Goal: Information Seeking & Learning: Learn about a topic

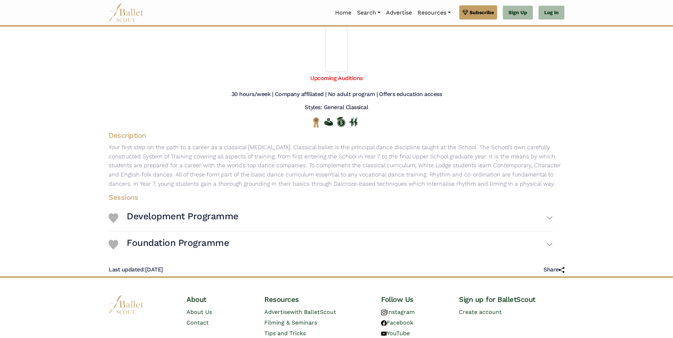
scroll to position [41, 0]
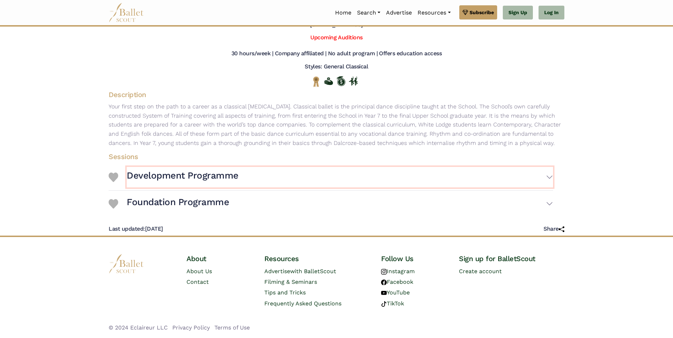
click at [552, 178] on button "Development Programme" at bounding box center [340, 177] width 427 height 21
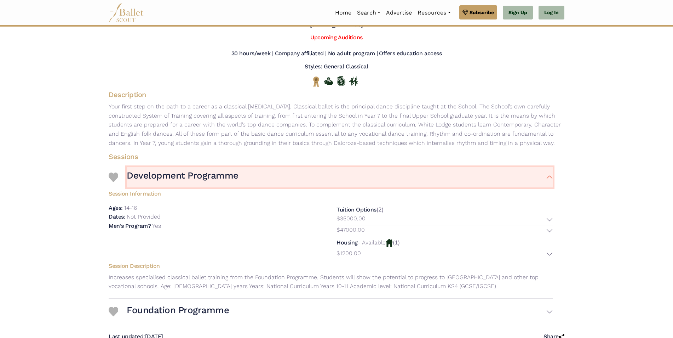
click at [552, 178] on button "Development Programme" at bounding box center [340, 177] width 427 height 21
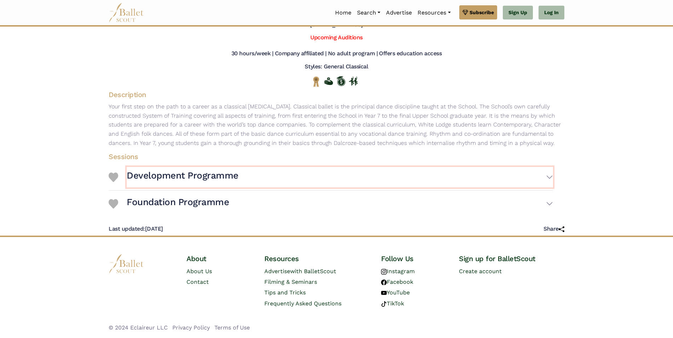
click at [552, 178] on button "Development Programme" at bounding box center [340, 177] width 427 height 21
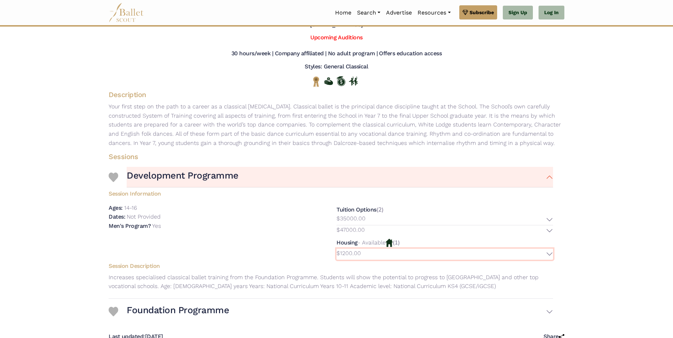
click at [546, 252] on button "$1200.00" at bounding box center [445, 253] width 217 height 11
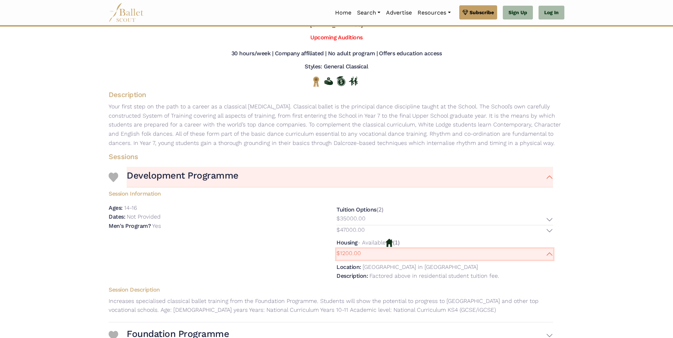
drag, startPoint x: 546, startPoint y: 252, endPoint x: 540, endPoint y: 248, distance: 7.3
click at [540, 248] on div "Housing - Available (1) $1200.00 Location: [GEOGRAPHIC_DATA] in [GEOGRAPHIC_DAT…" at bounding box center [445, 260] width 217 height 45
click at [550, 229] on button "$47000.00" at bounding box center [445, 230] width 217 height 11
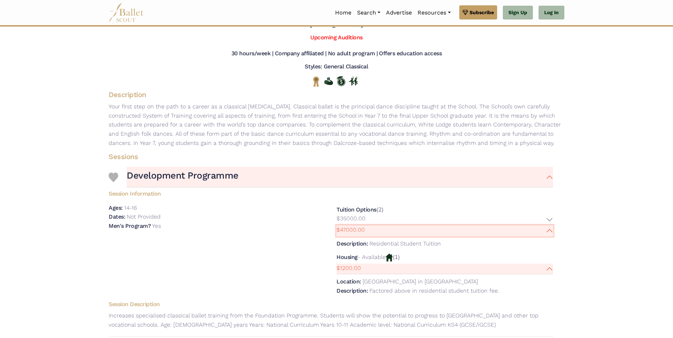
click at [550, 229] on button "$47000.00" at bounding box center [445, 230] width 217 height 11
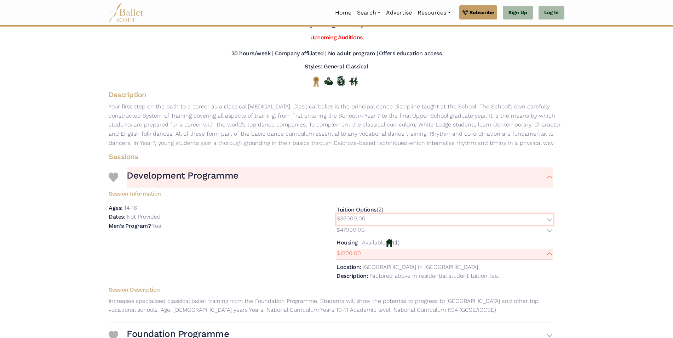
click at [551, 218] on button "$35000.00" at bounding box center [445, 219] width 217 height 11
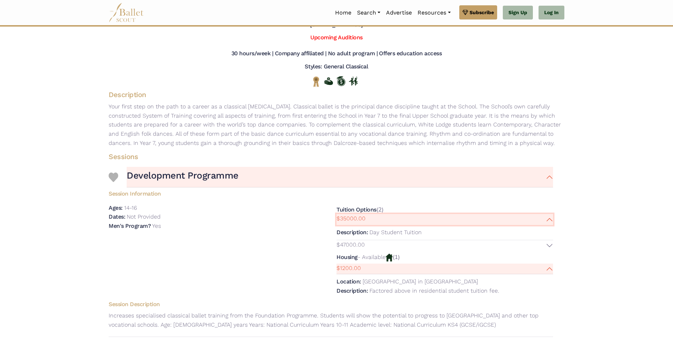
click at [551, 218] on button "$35000.00" at bounding box center [445, 219] width 217 height 11
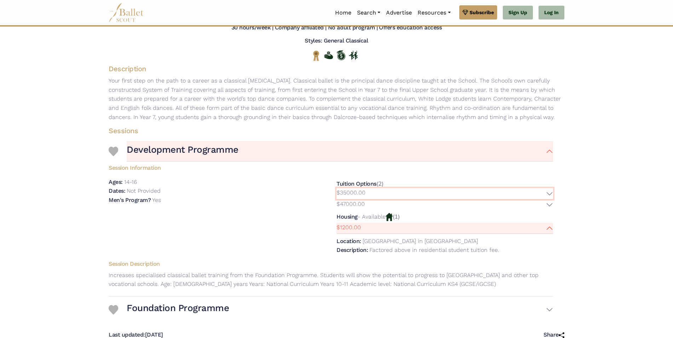
scroll to position [66, 0]
